Goal: Task Accomplishment & Management: Use online tool/utility

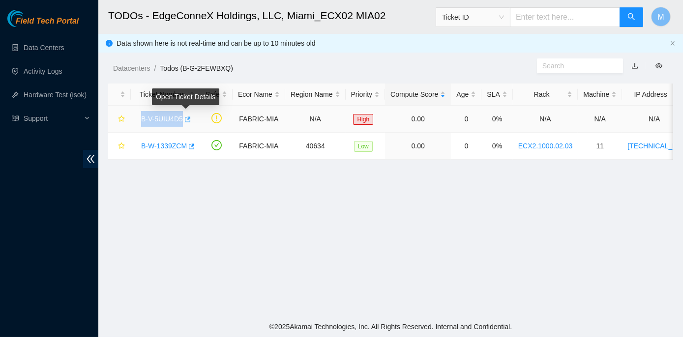
drag, startPoint x: 139, startPoint y: 117, endPoint x: 182, endPoint y: 120, distance: 42.9
click at [182, 120] on div "B-V-5UIU4D5" at bounding box center [165, 119] width 59 height 16
copy tr "B-V-5UIU4D5"
click at [161, 202] on main "TODOs - EdgeConneX Holdings, LLC, [GEOGRAPHIC_DATA] MIA02 Ticket ID M Data show…" at bounding box center [390, 158] width 585 height 317
click at [153, 118] on link "B-V-5UIU4D5" at bounding box center [162, 119] width 42 height 8
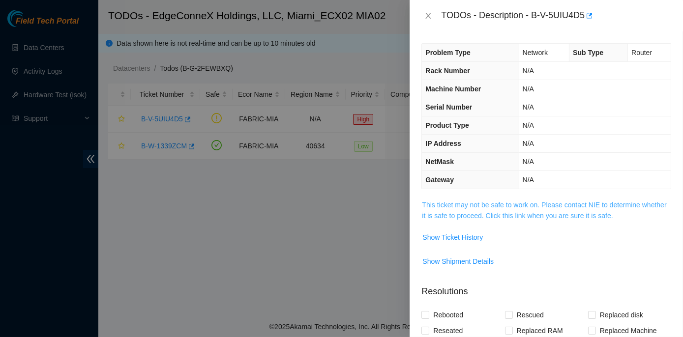
click at [485, 203] on link "This ticket may not be safe to work on. Please contact NIE to determine whether…" at bounding box center [544, 210] width 244 height 19
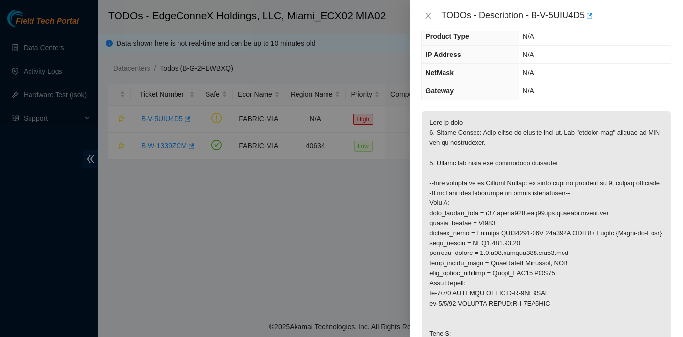
scroll to position [134, 0]
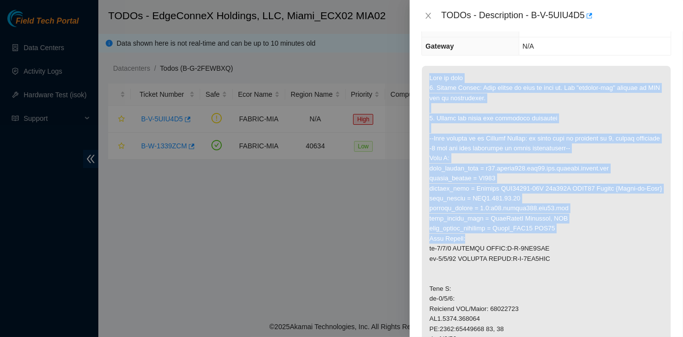
drag, startPoint x: 427, startPoint y: 77, endPoint x: 558, endPoint y: 245, distance: 213.2
click at [558, 245] on p at bounding box center [546, 299] width 249 height 467
copy p "Port is down 1. Safety Notice: This ticket is safe to work on. The "unknown-ask…"
click at [619, 209] on p at bounding box center [546, 299] width 249 height 467
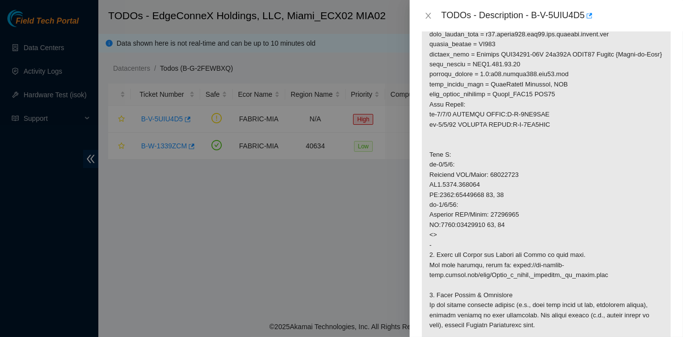
scroll to position [223, 0]
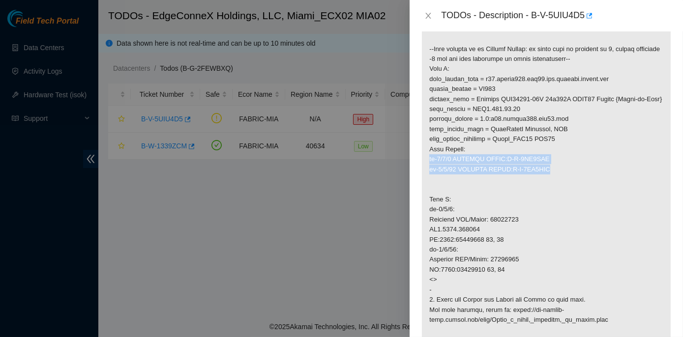
drag, startPoint x: 428, startPoint y: 168, endPoint x: 556, endPoint y: 176, distance: 128.1
click at [556, 176] on p at bounding box center [546, 209] width 249 height 467
copy p "et-0/0/8 COMCAST AKAID:B-V-3ZN0KOP et-0/0/20 COMCAST AKAID:B-V-3ZN0KOD"
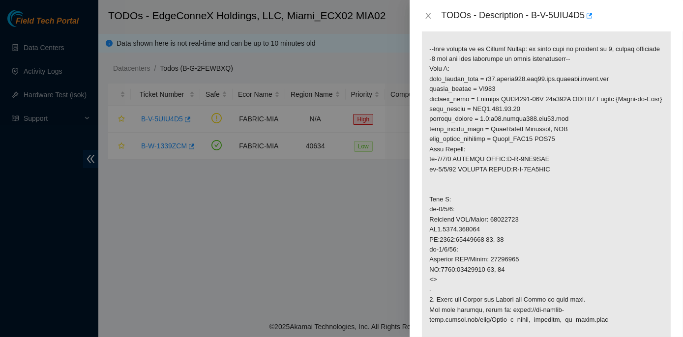
click at [491, 191] on p at bounding box center [546, 209] width 249 height 467
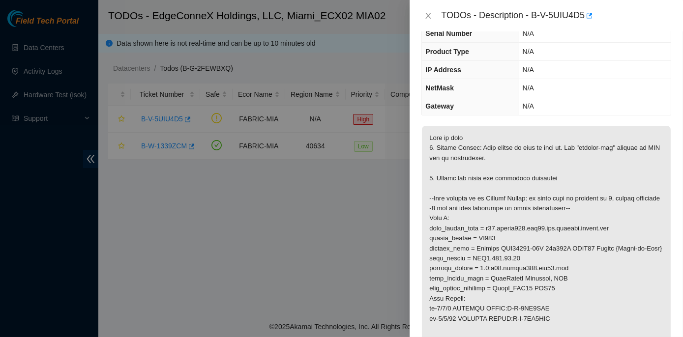
scroll to position [89, 0]
